Goal: Information Seeking & Learning: Learn about a topic

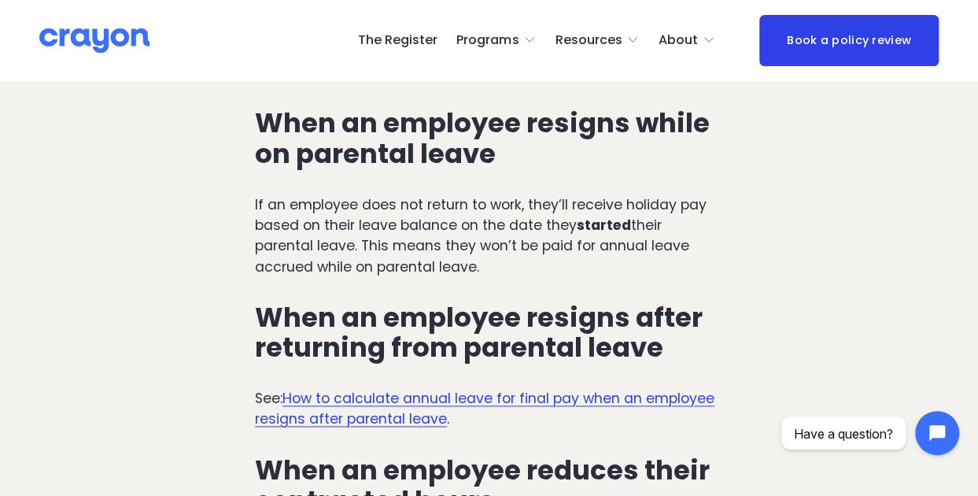
scroll to position [3872, 0]
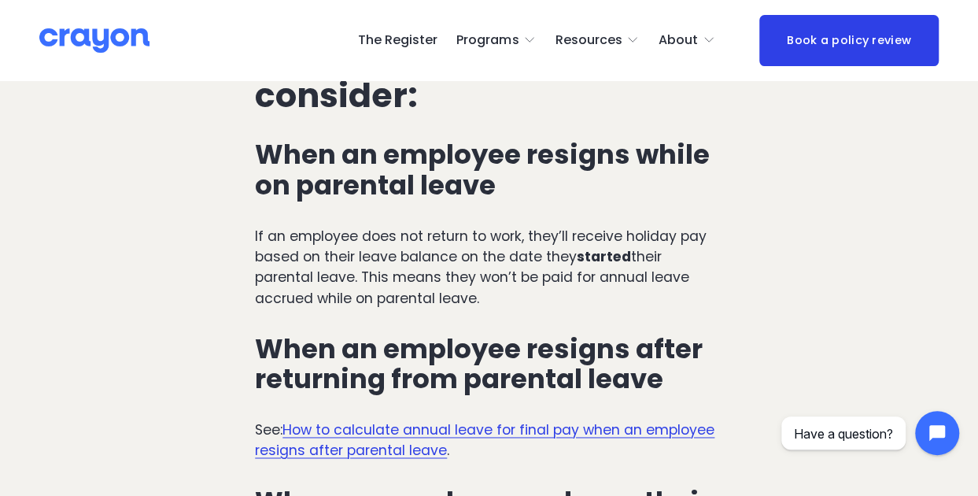
click at [401, 420] on link "How to calculate annual leave for final pay when an employee resigns after pare…" at bounding box center [485, 439] width 460 height 39
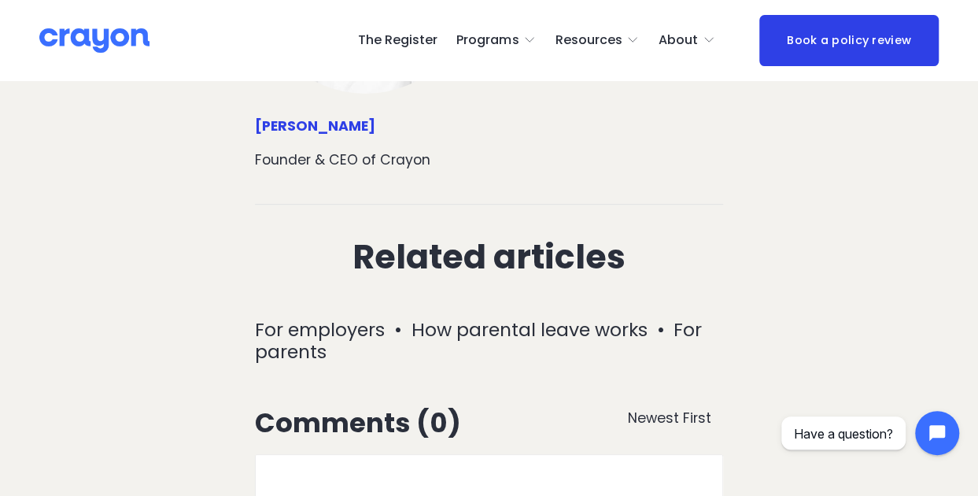
scroll to position [3211, 0]
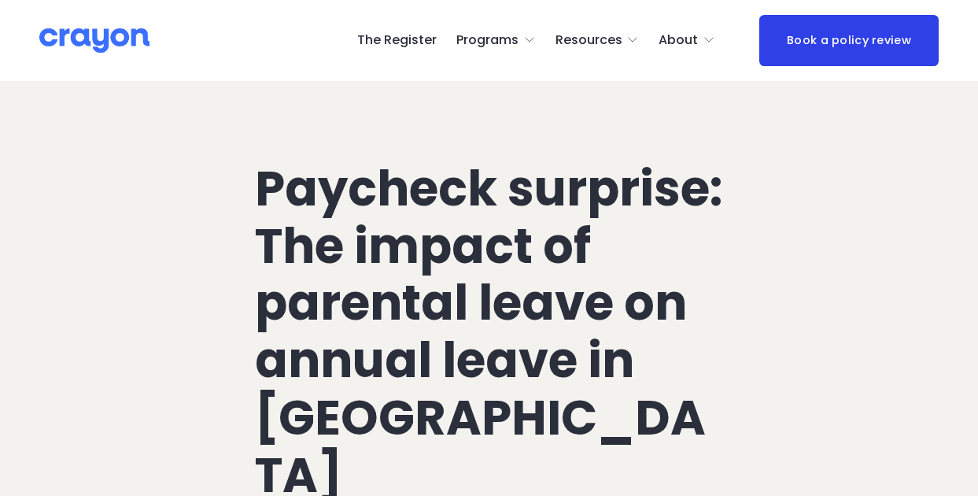
scroll to position [3872, 0]
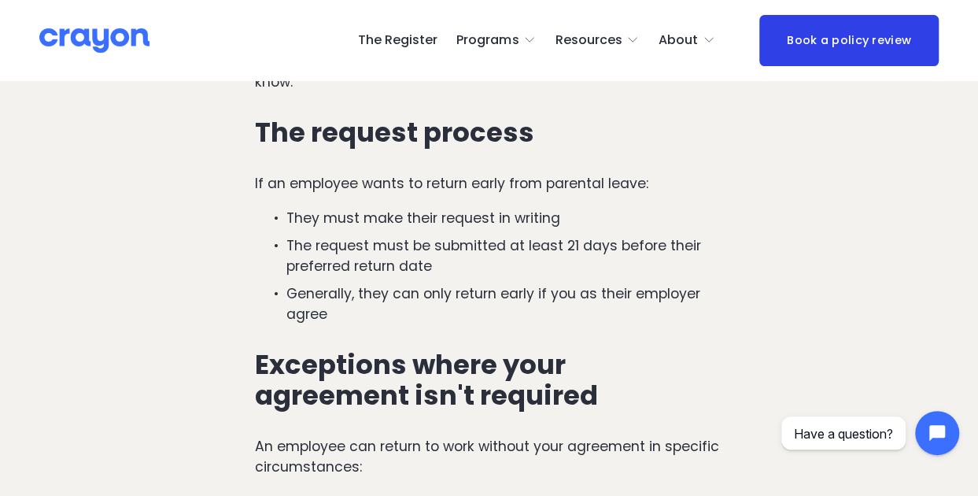
scroll to position [1889, 0]
